Goal: Find specific page/section

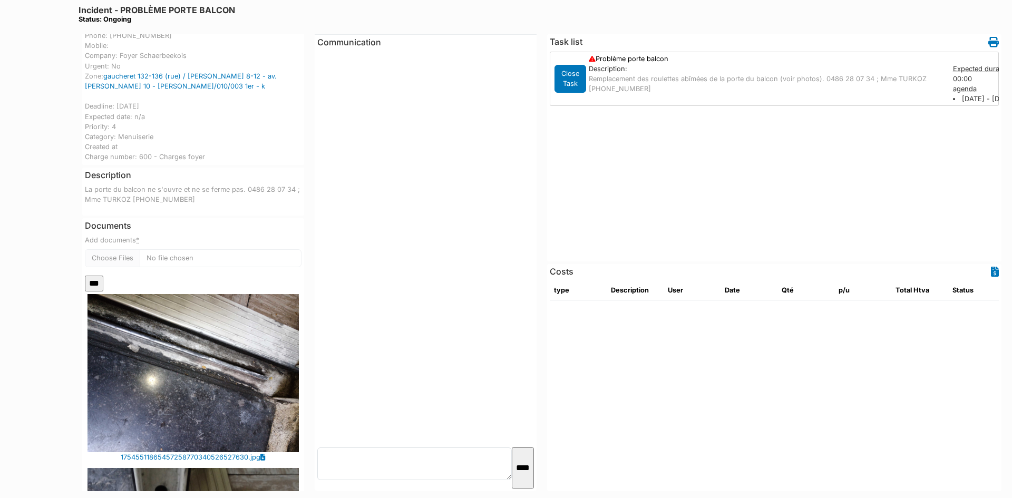
scroll to position [264, 0]
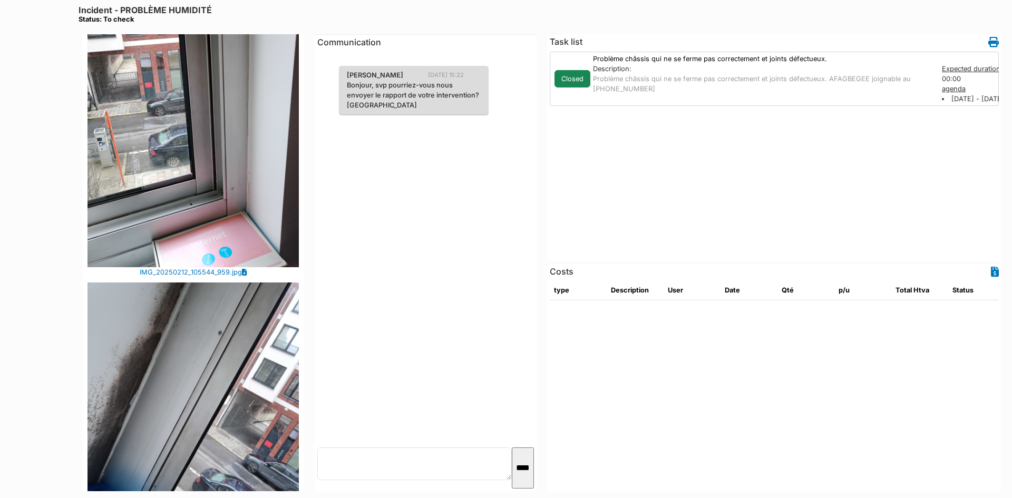
scroll to position [1218, 0]
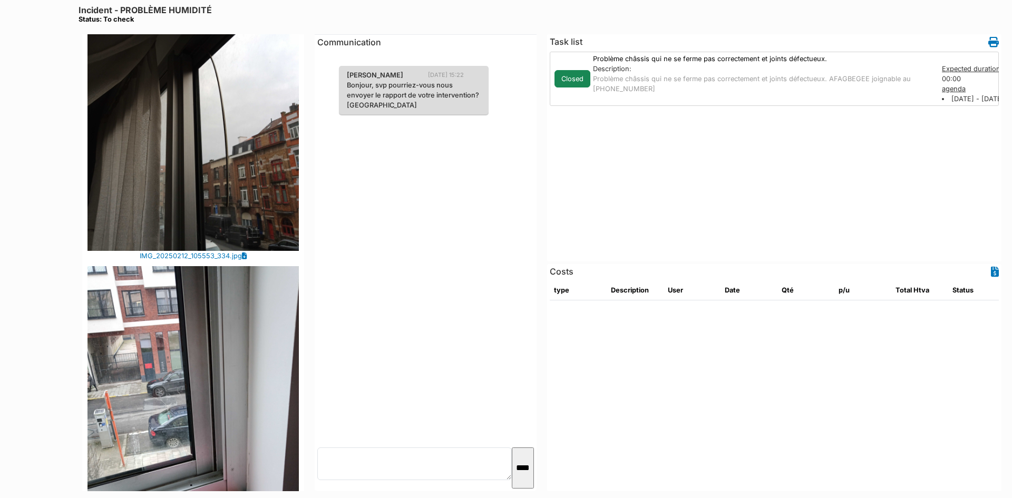
scroll to position [949, 0]
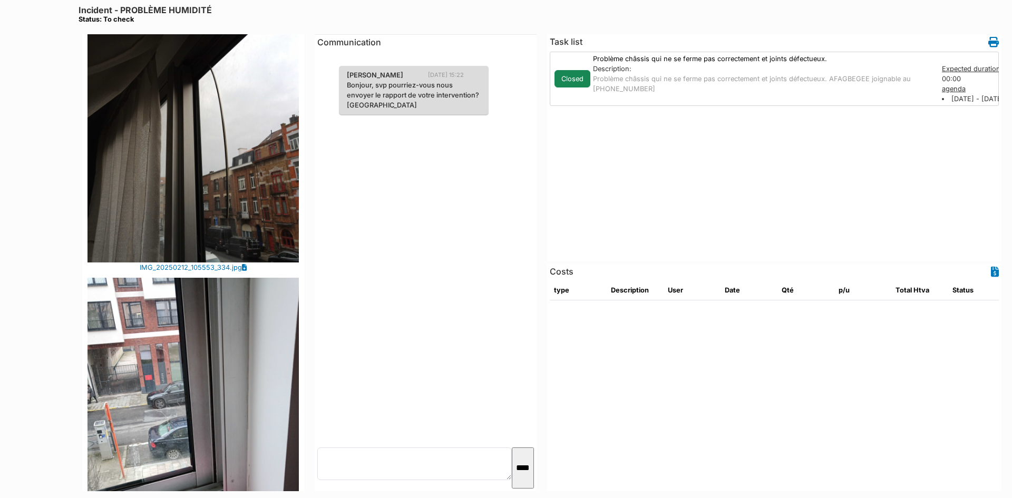
click at [243, 190] on img at bounding box center [193, 121] width 211 height 282
